Goal: Task Accomplishment & Management: Complete application form

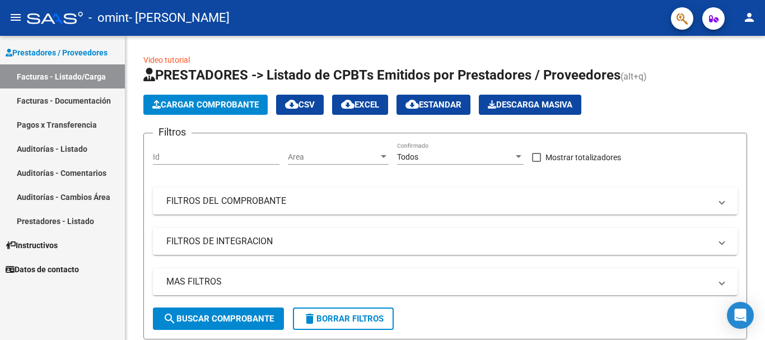
click at [71, 69] on link "Facturas - Listado/Carga" at bounding box center [62, 76] width 125 height 24
click at [190, 110] on button "Cargar Comprobante" at bounding box center [205, 105] width 124 height 20
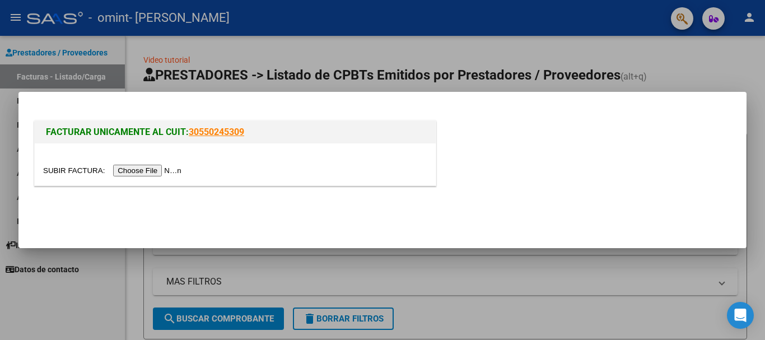
click at [152, 169] on input "file" at bounding box center [114, 171] width 142 height 12
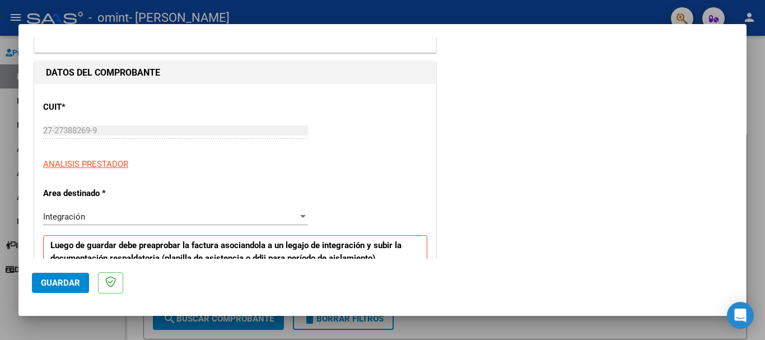
scroll to position [112, 0]
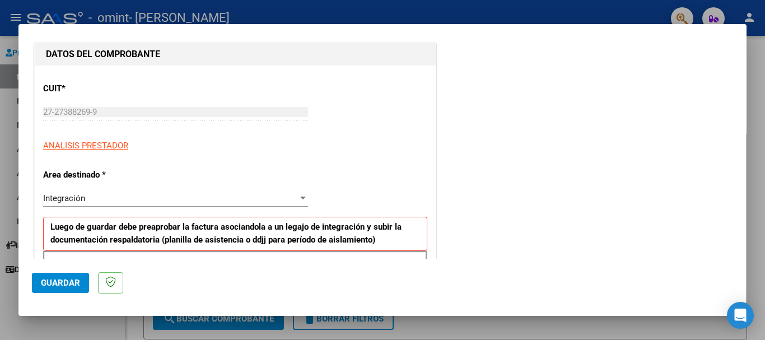
click at [303, 197] on div at bounding box center [303, 198] width 6 height 3
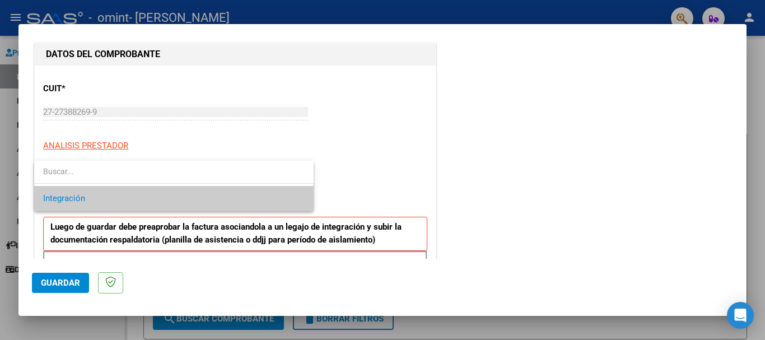
click at [162, 201] on span "Integración" at bounding box center [174, 198] width 262 height 25
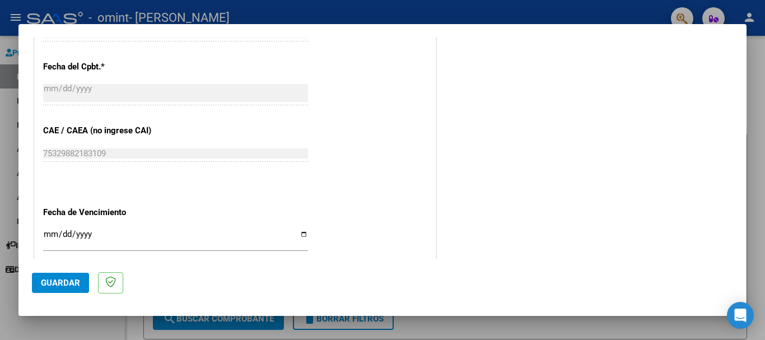
scroll to position [672, 0]
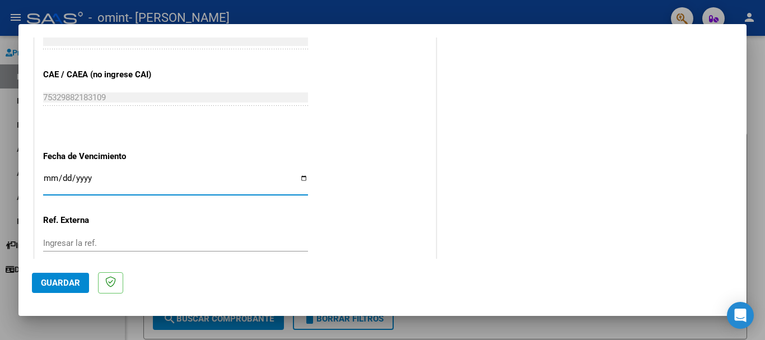
click at [299, 178] on input "Ingresar la fecha" at bounding box center [175, 183] width 265 height 18
type input "[DATE]"
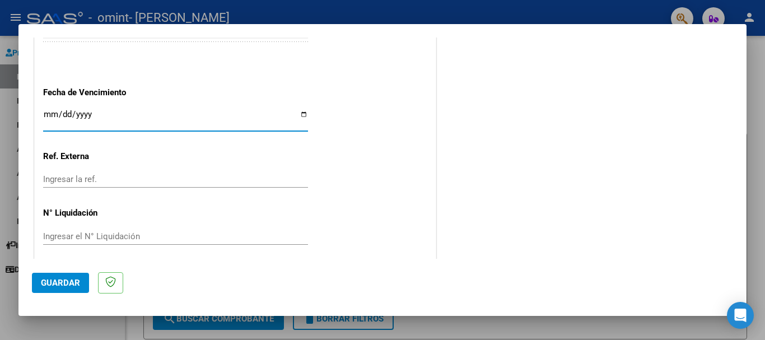
scroll to position [743, 0]
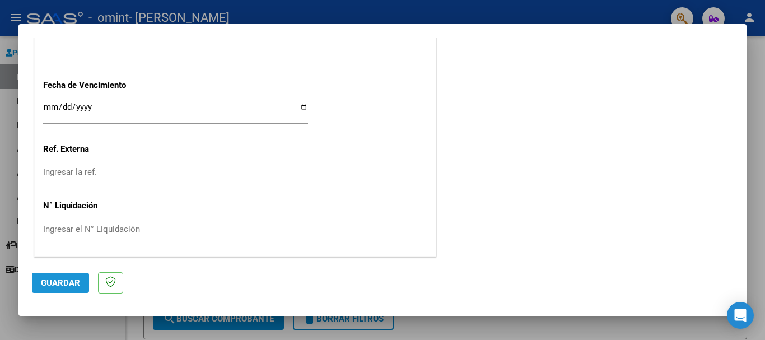
click at [66, 279] on span "Guardar" at bounding box center [60, 283] width 39 height 10
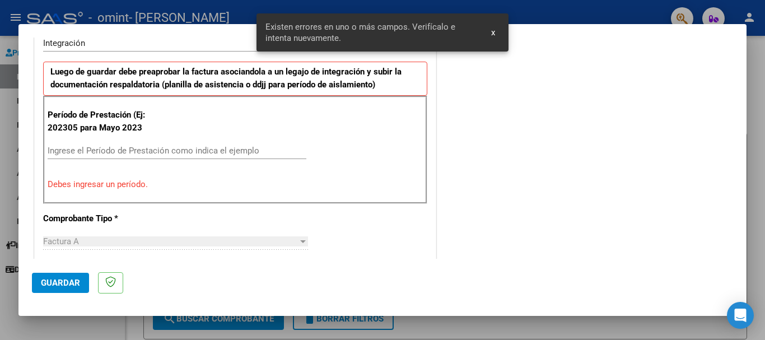
scroll to position [259, 0]
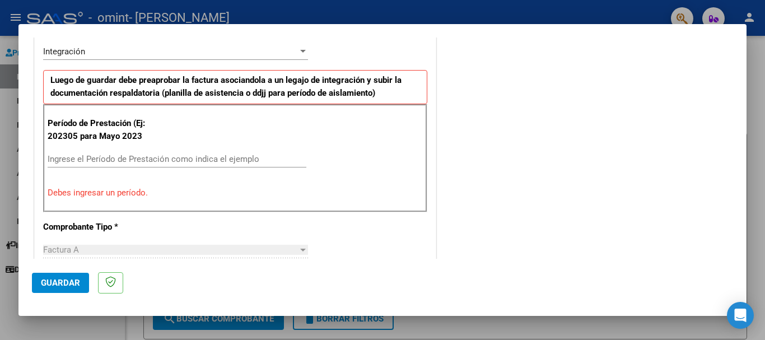
click at [67, 156] on input "Ingrese el Período de Prestación como indica el ejemplo" at bounding box center [177, 159] width 259 height 10
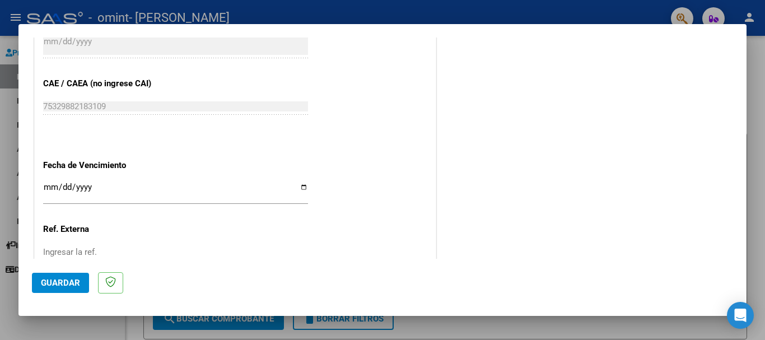
scroll to position [743, 0]
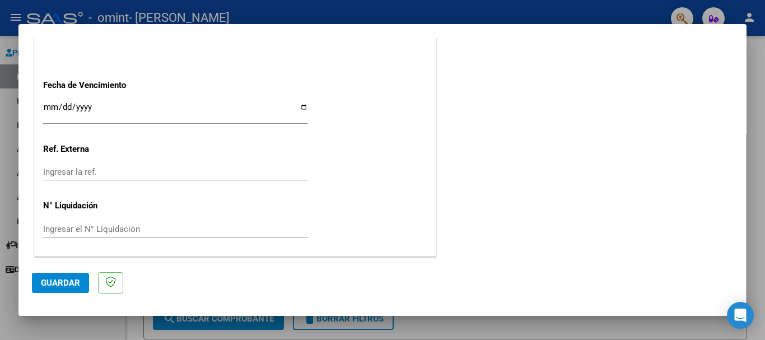
type input "202505"
click at [56, 284] on span "Guardar" at bounding box center [60, 283] width 39 height 10
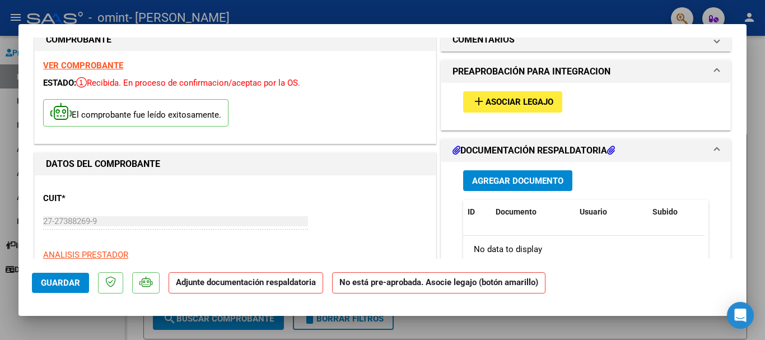
scroll to position [24, 0]
click at [513, 180] on span "Agregar Documento" at bounding box center [517, 181] width 91 height 10
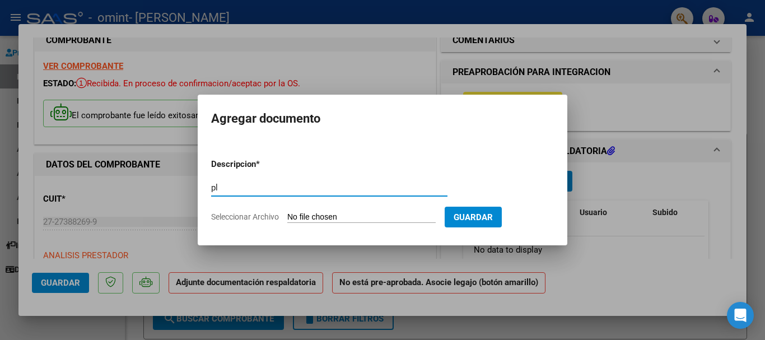
type input "p"
type input "PLANILLA DE ASISTENCIA [DATE]"
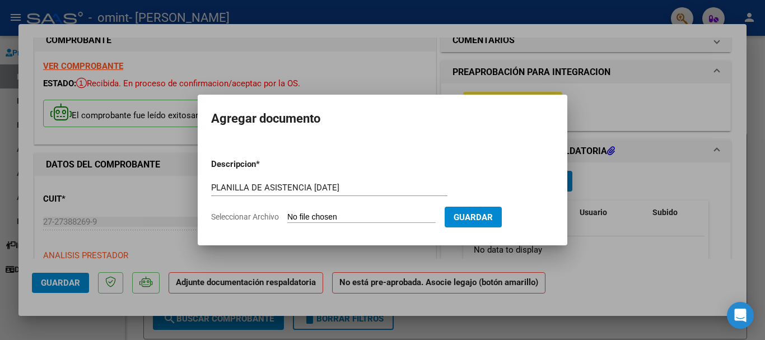
click at [255, 219] on span "Seleccionar Archivo" at bounding box center [245, 216] width 68 height 9
click at [287, 219] on input "Seleccionar Archivo" at bounding box center [361, 217] width 148 height 11
type input "C:\fakepath\Granizo asistencia TO [DATE].pdf"
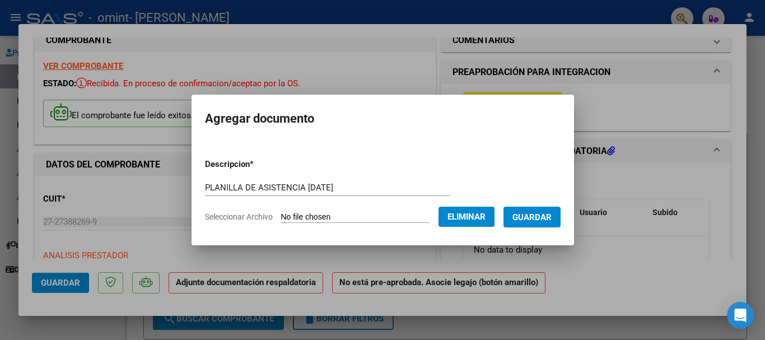
click at [542, 221] on span "Guardar" at bounding box center [532, 217] width 39 height 10
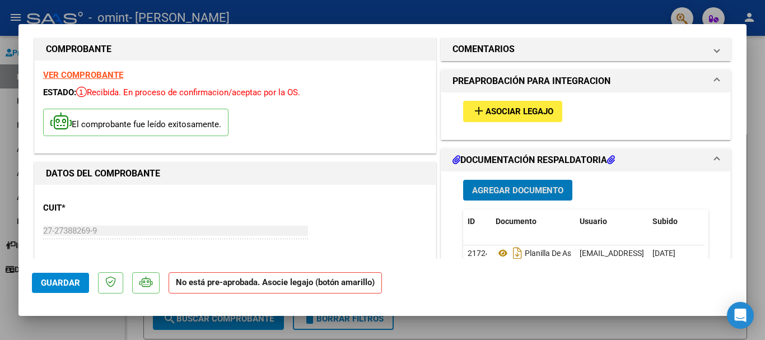
scroll to position [0, 0]
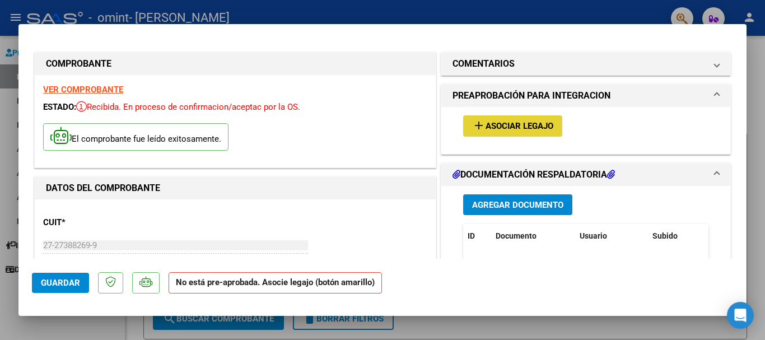
click at [508, 128] on span "Asociar Legajo" at bounding box center [520, 127] width 68 height 10
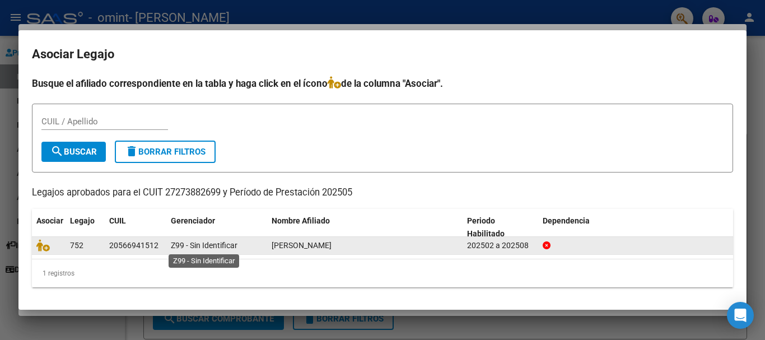
click at [187, 247] on span "Z99 - Sin Identificar" at bounding box center [204, 245] width 67 height 9
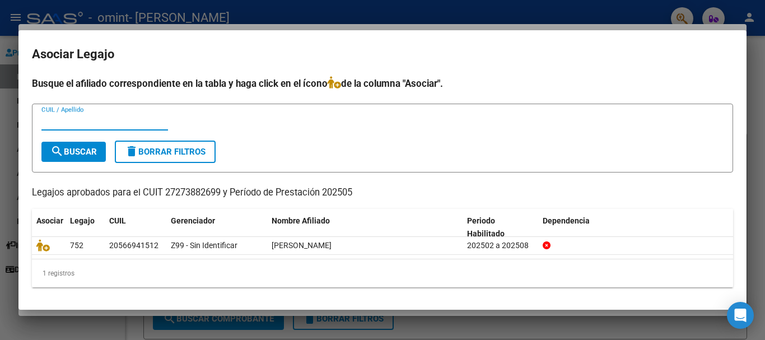
click at [57, 123] on input "CUIL / Apellido" at bounding box center [104, 122] width 127 height 10
type input "20566941512"
click at [66, 148] on span "search Buscar" at bounding box center [73, 152] width 47 height 10
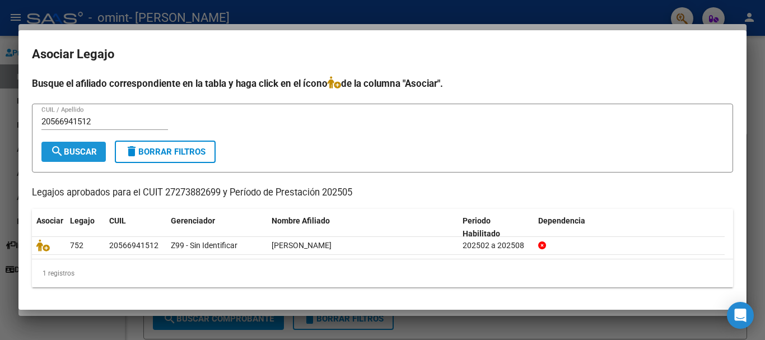
click at [90, 150] on span "search Buscar" at bounding box center [73, 152] width 47 height 10
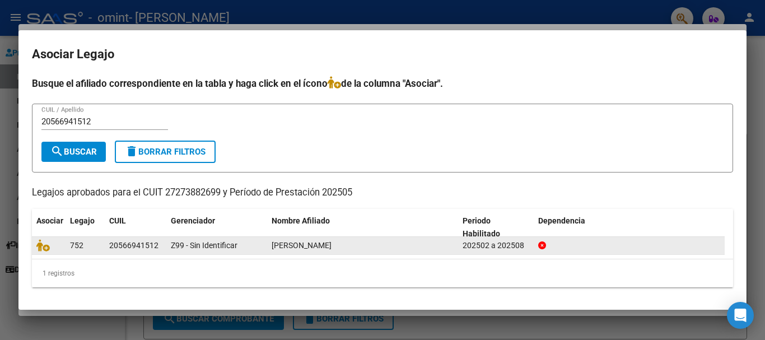
click at [73, 247] on span "752" at bounding box center [76, 245] width 13 height 9
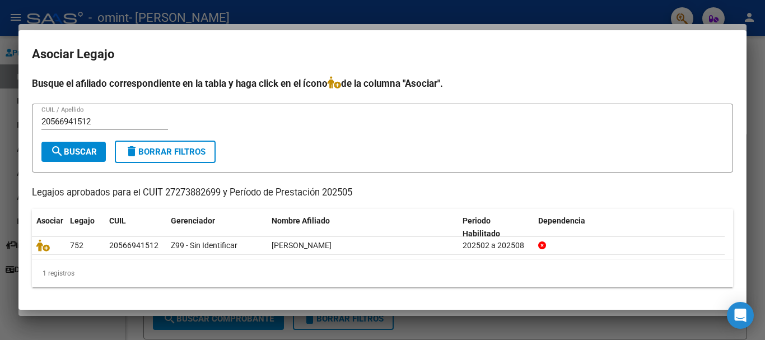
click at [761, 114] on div at bounding box center [382, 170] width 765 height 340
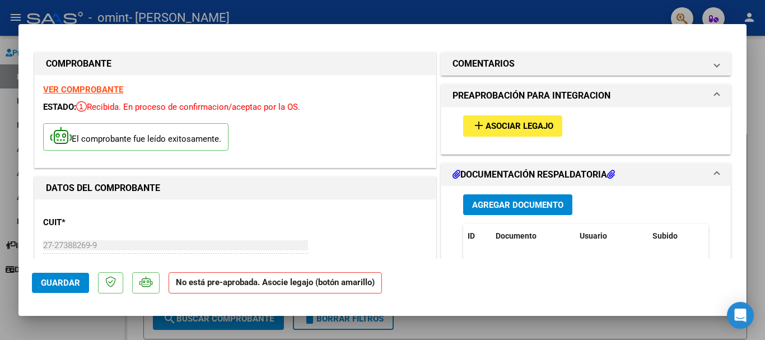
click at [715, 95] on span at bounding box center [717, 95] width 4 height 13
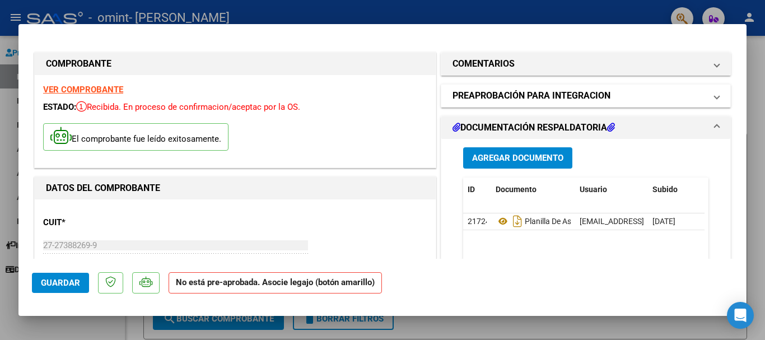
click at [714, 97] on mat-expansion-panel-header "PREAPROBACIÓN PARA INTEGRACION" at bounding box center [586, 96] width 289 height 22
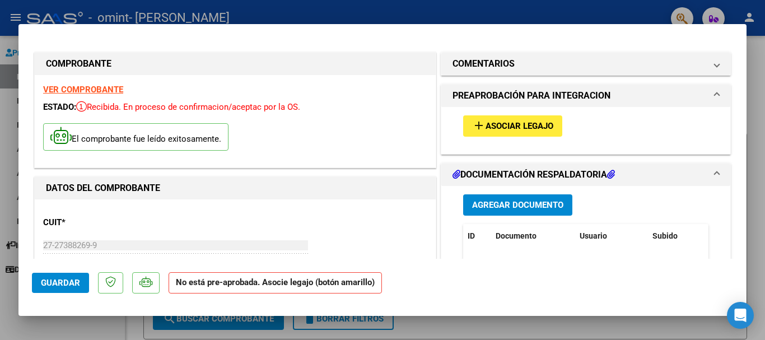
click at [504, 123] on span "Asociar Legajo" at bounding box center [520, 127] width 68 height 10
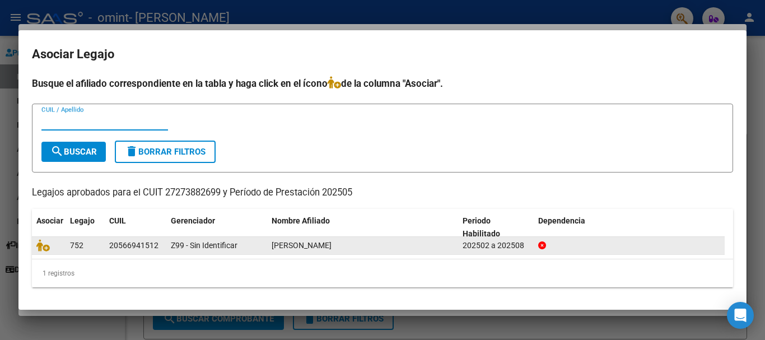
click at [313, 248] on span "[PERSON_NAME]" at bounding box center [302, 245] width 60 height 9
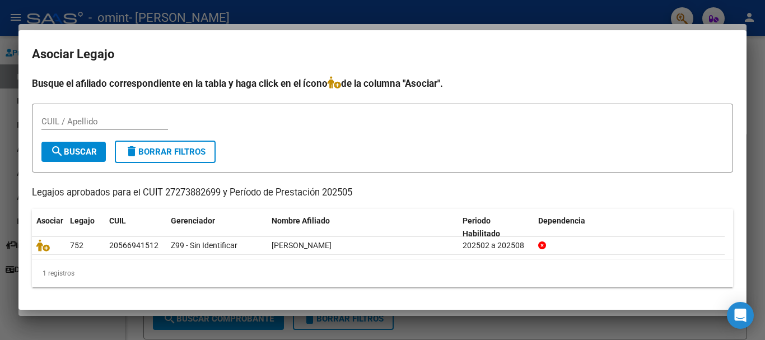
click at [83, 124] on input "CUIL / Apellido" at bounding box center [104, 122] width 127 height 10
type input "GRANIZO"
click at [95, 150] on span "search Buscar" at bounding box center [73, 152] width 47 height 10
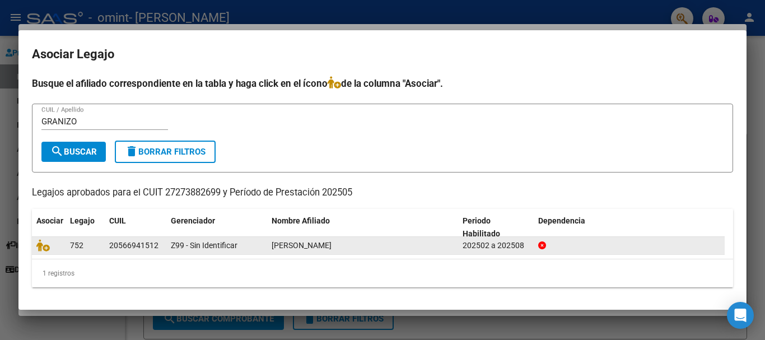
click at [79, 245] on span "752" at bounding box center [76, 245] width 13 height 9
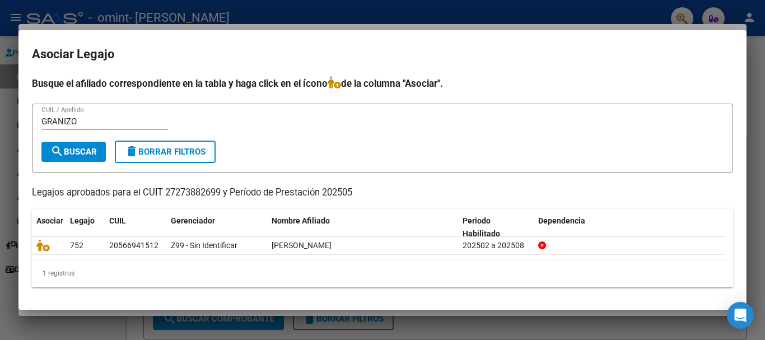
click at [757, 185] on div at bounding box center [382, 170] width 765 height 340
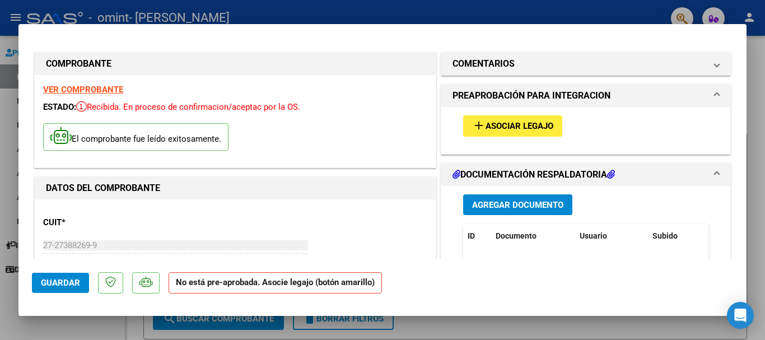
drag, startPoint x: 490, startPoint y: 122, endPoint x: 151, endPoint y: 156, distance: 340.1
click at [151, 156] on div "El comprobante fue leído exitosamente." at bounding box center [235, 138] width 384 height 41
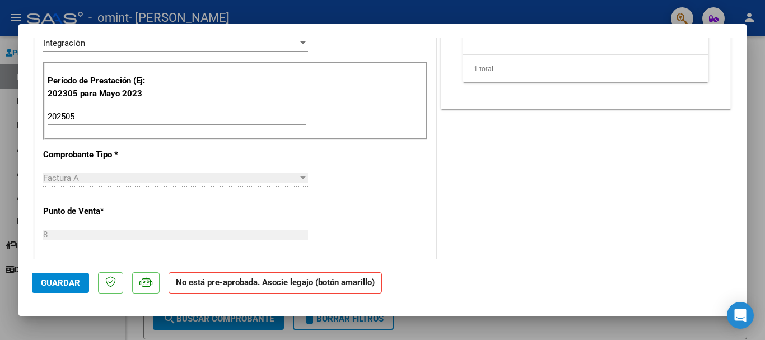
scroll to position [336, 0]
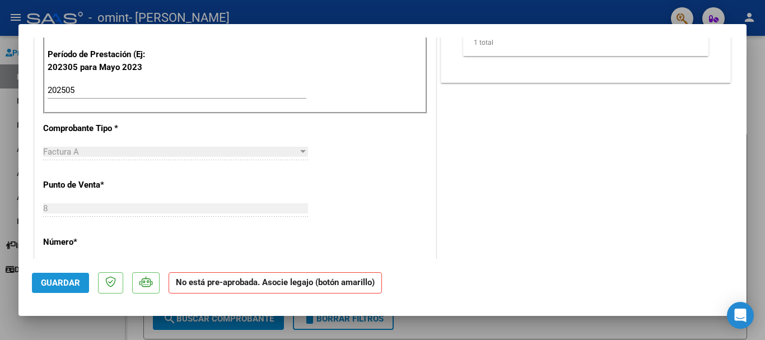
click at [62, 277] on button "Guardar" at bounding box center [60, 283] width 57 height 20
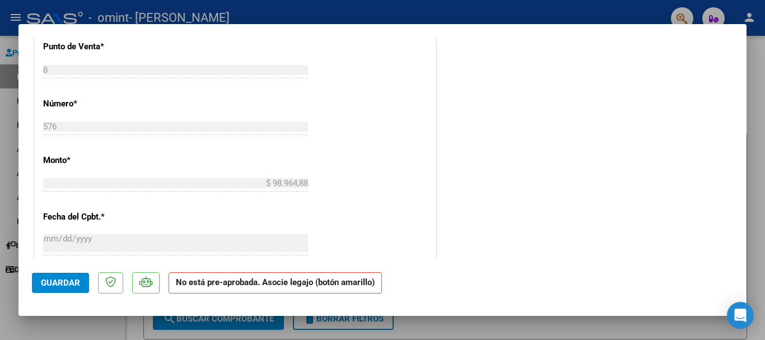
scroll to position [560, 0]
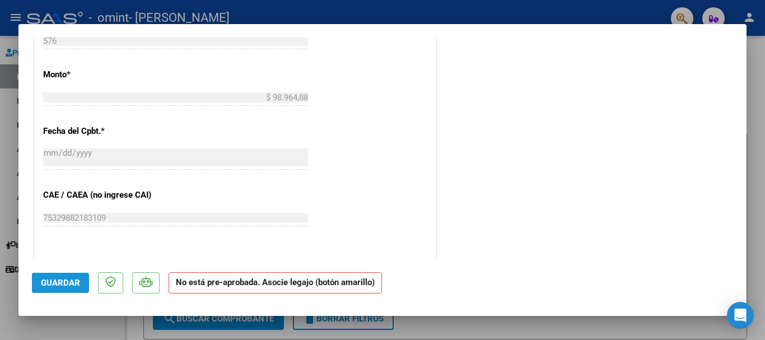
click at [69, 280] on span "Guardar" at bounding box center [60, 283] width 39 height 10
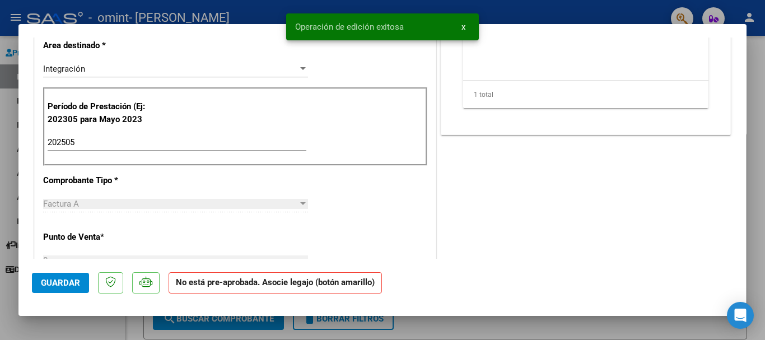
scroll to position [280, 0]
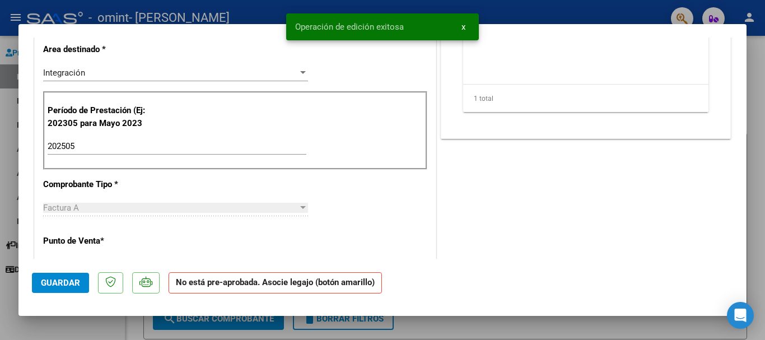
click at [752, 80] on div at bounding box center [382, 170] width 765 height 340
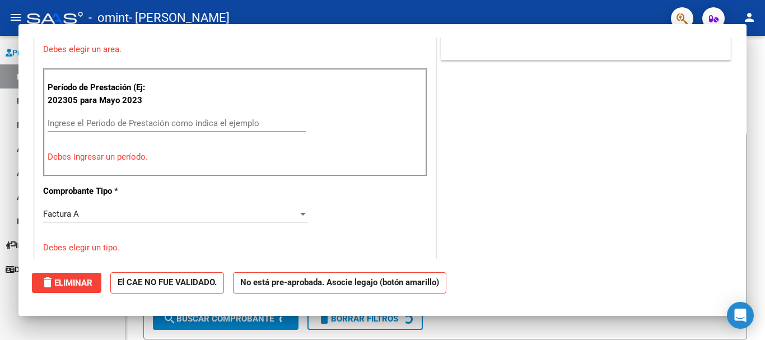
scroll to position [0, 0]
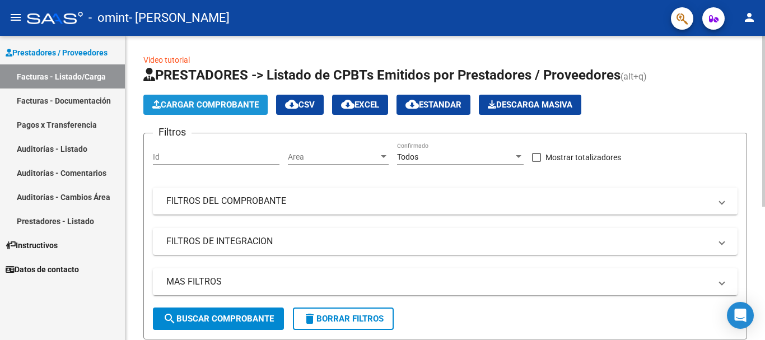
click at [188, 101] on span "Cargar Comprobante" at bounding box center [205, 105] width 106 height 10
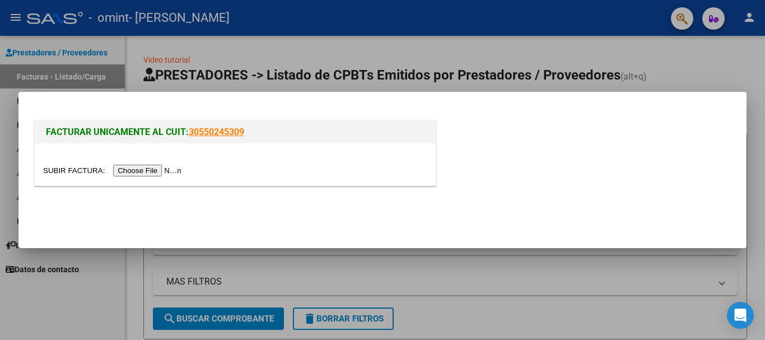
click at [164, 171] on input "file" at bounding box center [114, 171] width 142 height 12
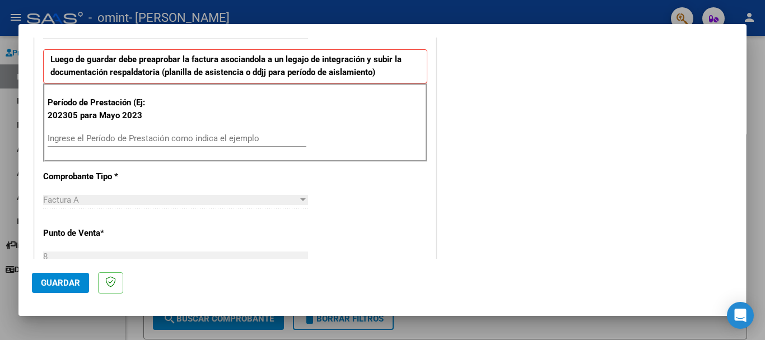
scroll to position [280, 0]
click at [93, 141] on input "Ingrese el Período de Prestación como indica el ejemplo" at bounding box center [177, 138] width 259 height 10
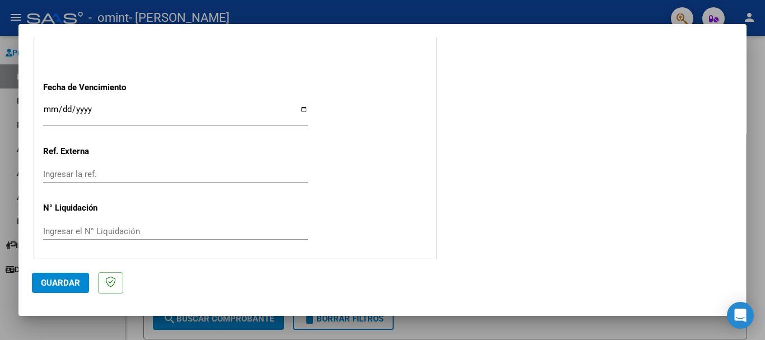
scroll to position [743, 0]
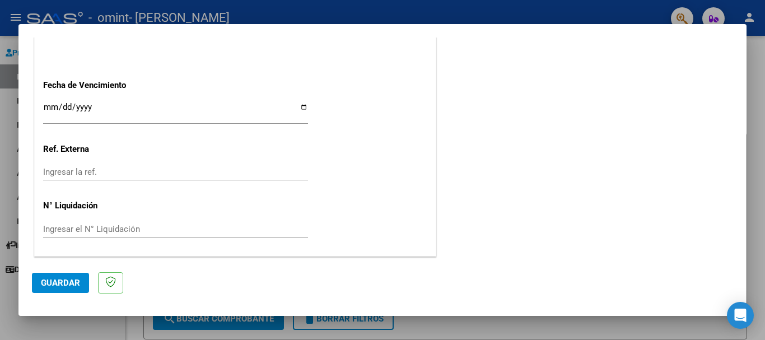
type input "202506"
click at [72, 281] on span "Guardar" at bounding box center [60, 283] width 39 height 10
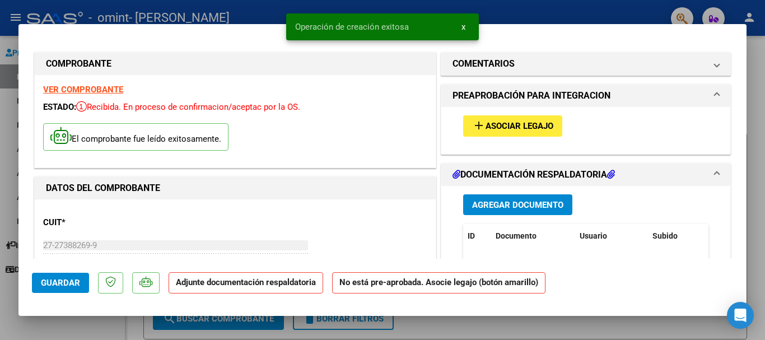
click at [480, 208] on span "Agregar Documento" at bounding box center [517, 205] width 91 height 10
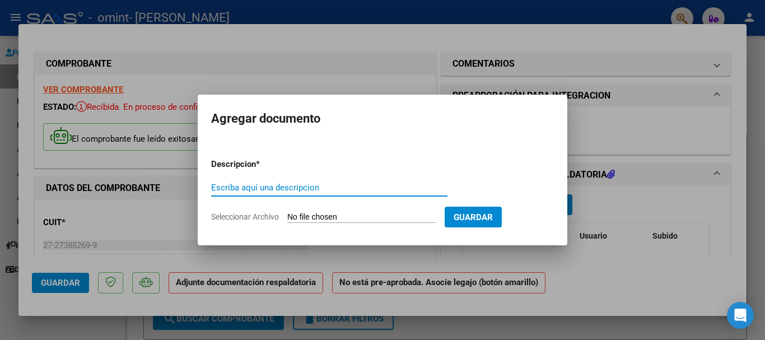
type input "p"
type input "planilla de asistencia [DATE]"
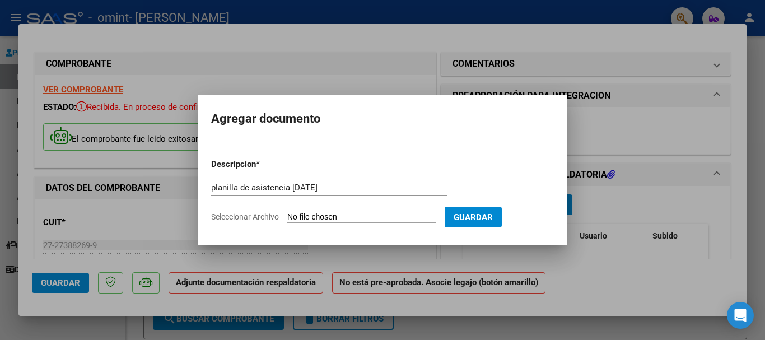
click at [372, 216] on input "Seleccionar Archivo" at bounding box center [361, 217] width 148 height 11
type input "C:\fakepath\Granizo asistencia TO [DATE].pdf"
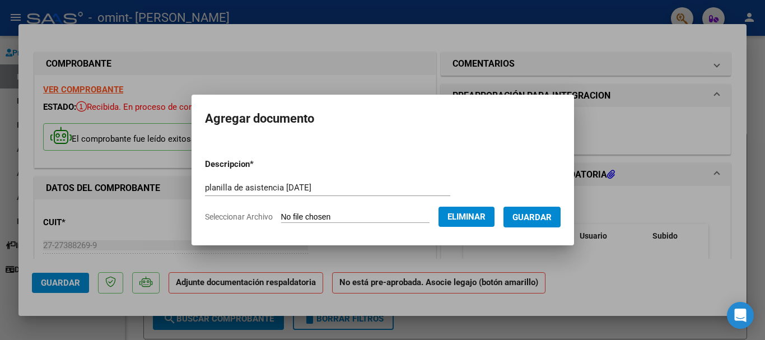
click at [537, 221] on span "Guardar" at bounding box center [532, 217] width 39 height 10
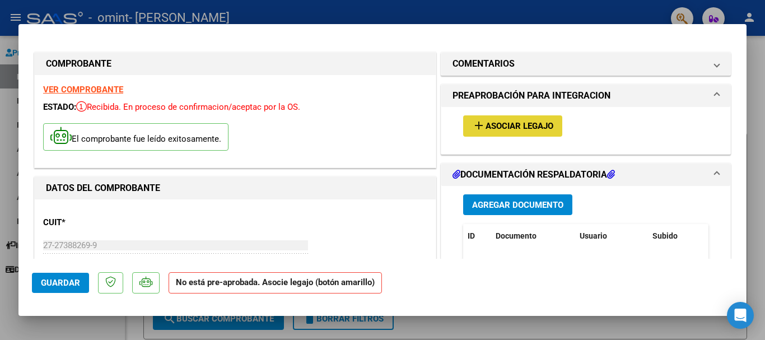
click at [509, 124] on span "Asociar Legajo" at bounding box center [520, 127] width 68 height 10
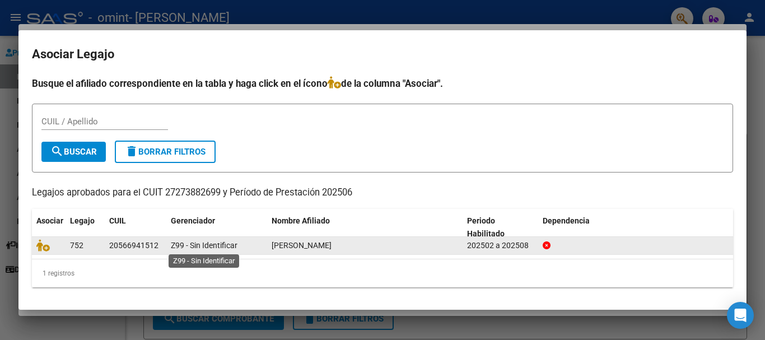
click at [185, 249] on span "Z99 - Sin Identificar" at bounding box center [204, 245] width 67 height 9
click at [225, 245] on span "Z99 - Sin Identificar" at bounding box center [204, 245] width 67 height 9
click at [525, 247] on div "202502 a 202508" at bounding box center [500, 245] width 67 height 13
click at [546, 246] on icon at bounding box center [547, 245] width 8 height 8
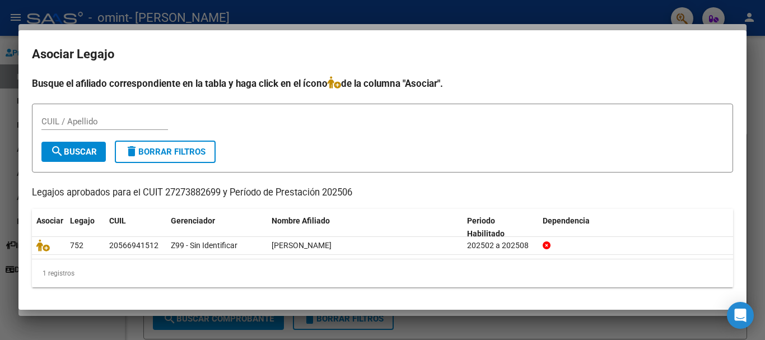
drag, startPoint x: 752, startPoint y: 141, endPoint x: 746, endPoint y: 145, distance: 7.3
click at [751, 142] on div at bounding box center [382, 170] width 765 height 340
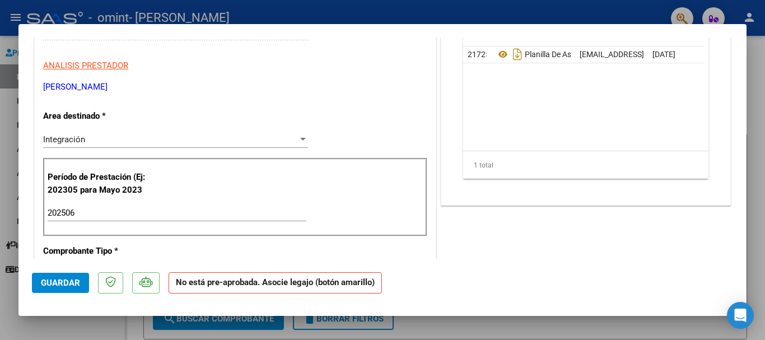
scroll to position [224, 0]
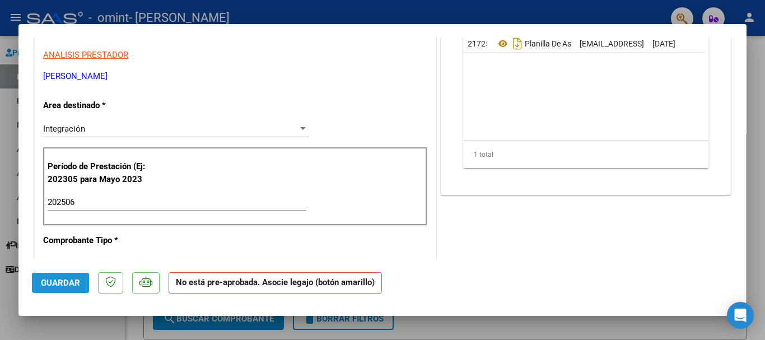
click at [69, 279] on span "Guardar" at bounding box center [60, 283] width 39 height 10
click at [67, 280] on span "Guardar" at bounding box center [60, 283] width 39 height 10
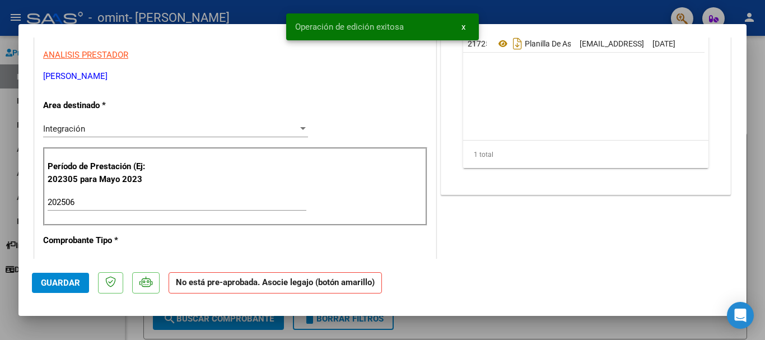
click at [754, 141] on div at bounding box center [382, 170] width 765 height 340
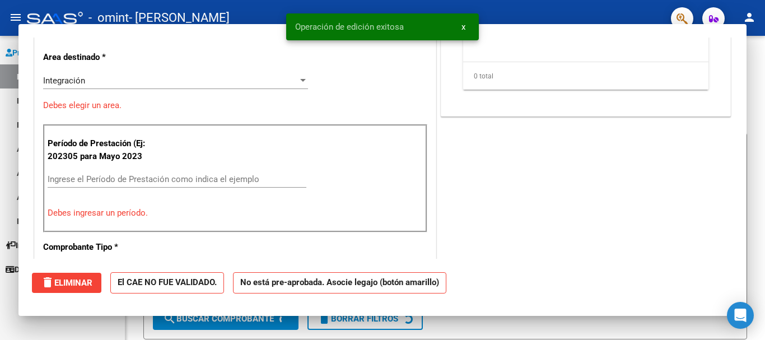
scroll to position [0, 0]
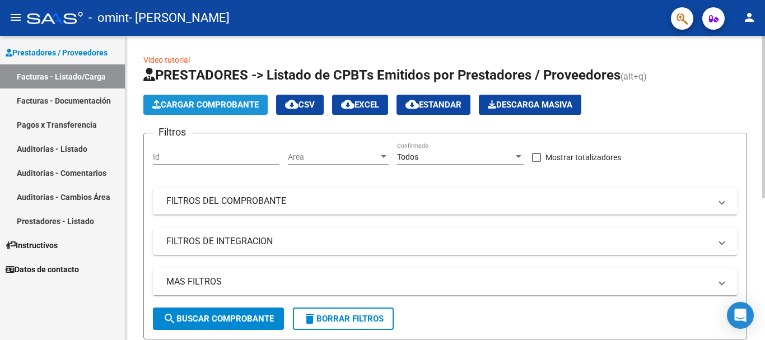
click at [226, 103] on span "Cargar Comprobante" at bounding box center [205, 105] width 106 height 10
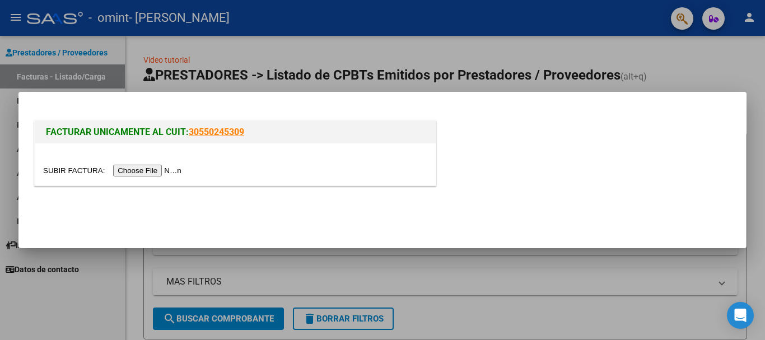
click at [173, 169] on input "file" at bounding box center [114, 171] width 142 height 12
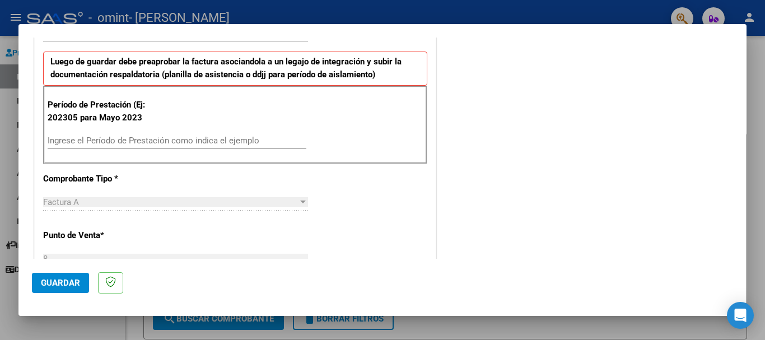
scroll to position [280, 0]
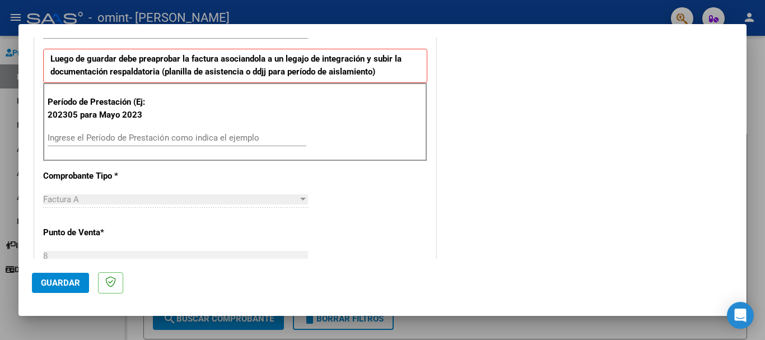
click at [90, 138] on input "Ingrese el Período de Prestación como indica el ejemplo" at bounding box center [177, 138] width 259 height 10
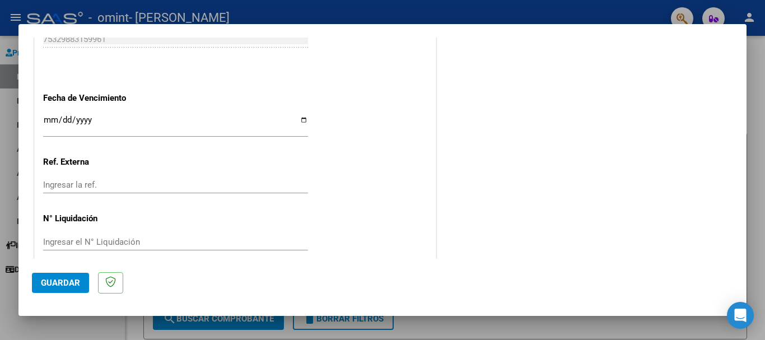
scroll to position [743, 0]
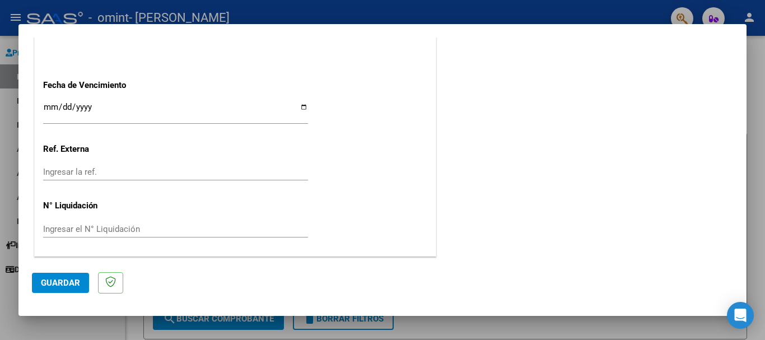
type input "202507"
click at [303, 108] on input "Ingresar la fecha" at bounding box center [175, 112] width 265 height 18
type input "[DATE]"
click at [59, 285] on span "Guardar" at bounding box center [60, 283] width 39 height 10
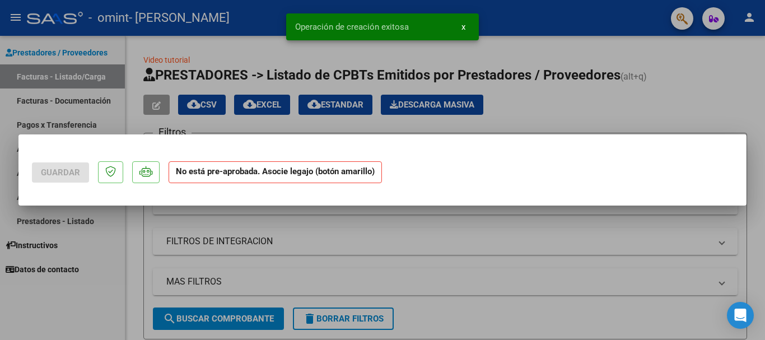
scroll to position [0, 0]
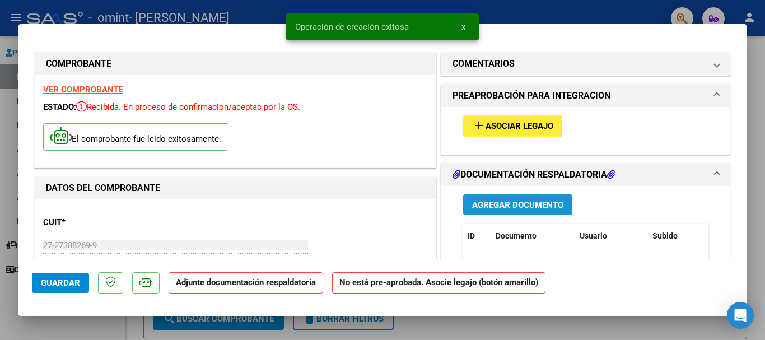
click at [495, 207] on span "Agregar Documento" at bounding box center [517, 205] width 91 height 10
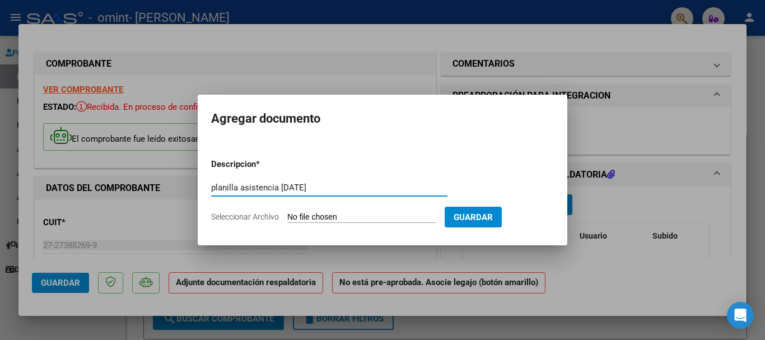
type input "planilla asistencia [DATE]"
click at [321, 215] on input "Seleccionar Archivo" at bounding box center [361, 217] width 148 height 11
type input "C:\fakepath\Granizo asistencia TO [DATE].pdf"
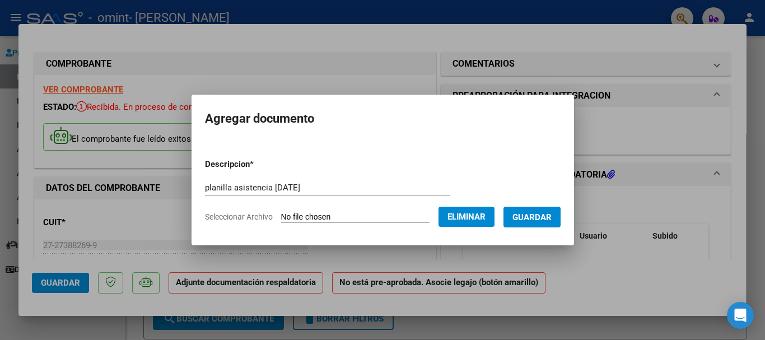
click at [533, 221] on span "Guardar" at bounding box center [532, 217] width 39 height 10
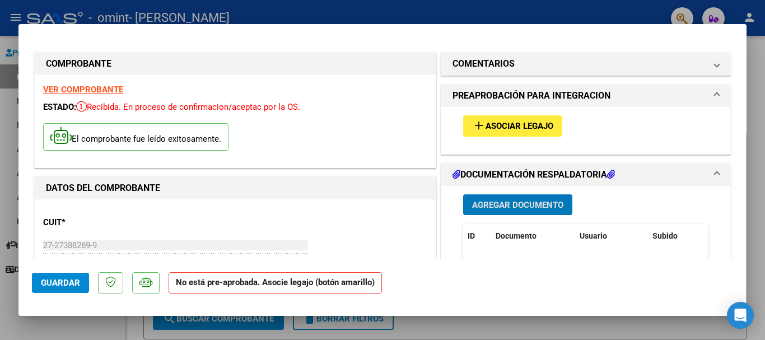
click at [522, 203] on span "Agregar Documento" at bounding box center [517, 205] width 91 height 10
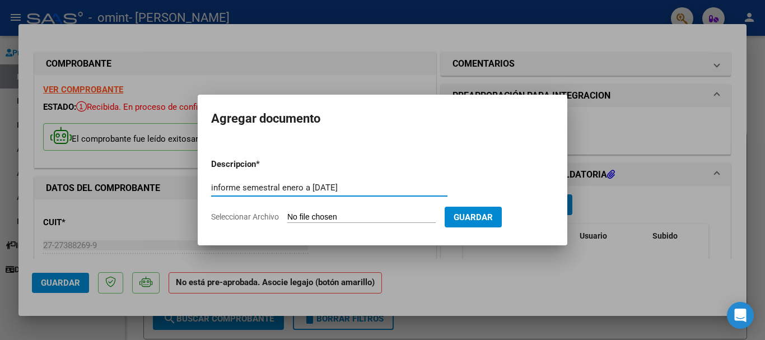
click at [280, 189] on input "informe semestral enero a [DATE]" at bounding box center [329, 188] width 236 height 10
type input "informe semestral de evolución enero a [DATE]"
click at [362, 217] on input "Seleccionar Archivo" at bounding box center [361, 217] width 148 height 11
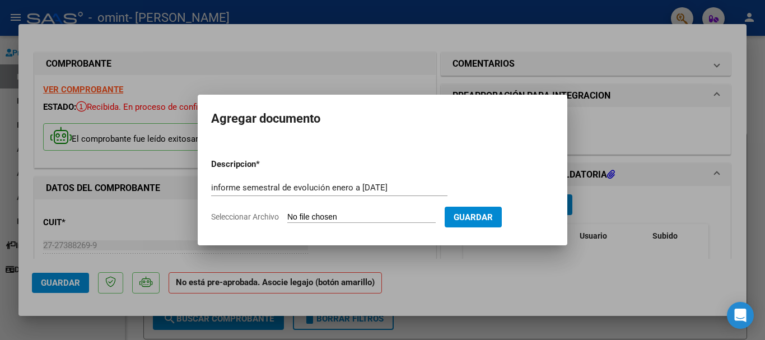
type input "C:\fakepath\Informe SEMESTRAL [DATE].pdf"
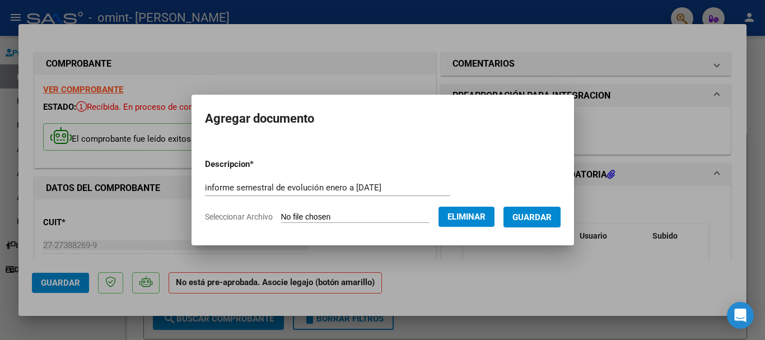
click at [543, 212] on span "Guardar" at bounding box center [532, 217] width 39 height 10
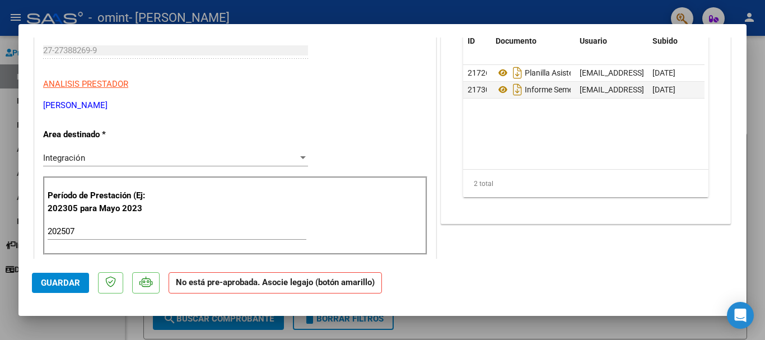
scroll to position [280, 0]
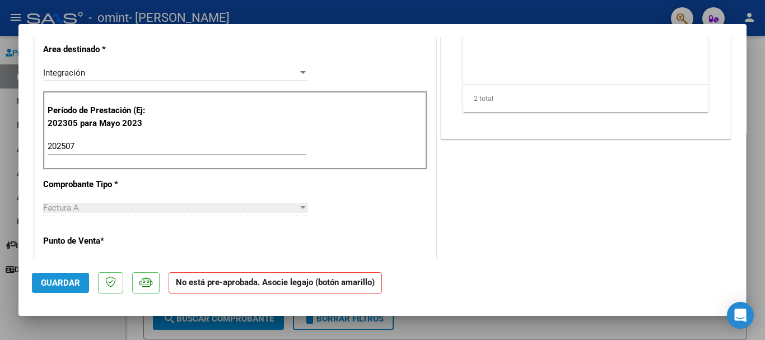
click at [64, 285] on span "Guardar" at bounding box center [60, 283] width 39 height 10
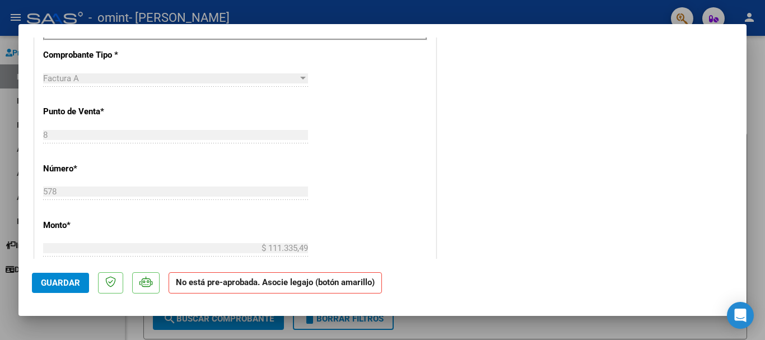
scroll to position [591, 0]
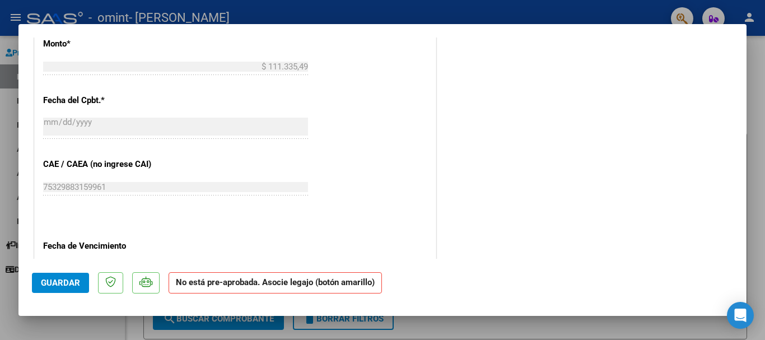
click at [758, 188] on div at bounding box center [382, 170] width 765 height 340
type input "$ 0,00"
